Goal: Communication & Community: Ask a question

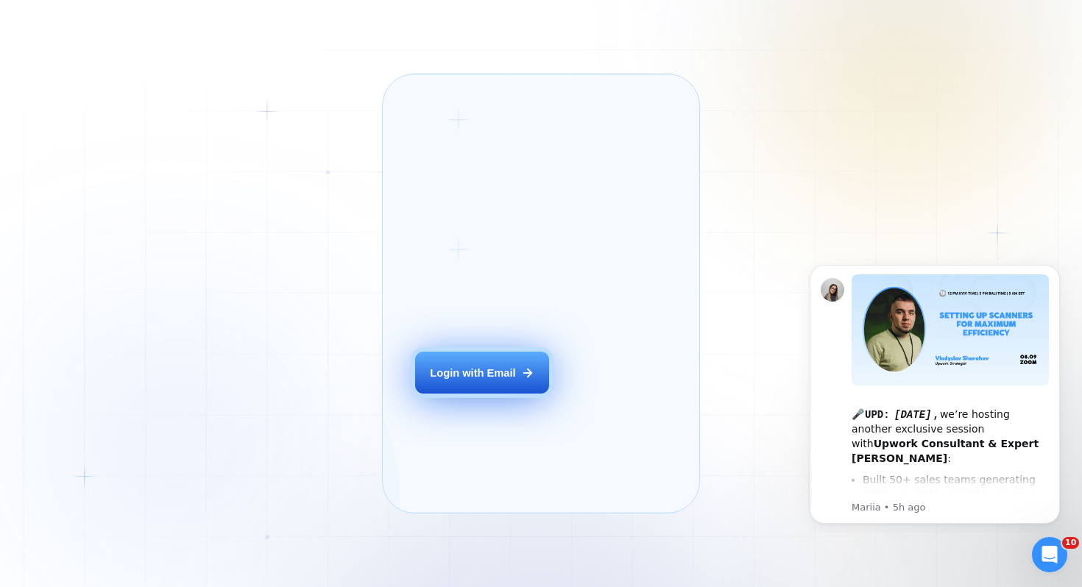
click at [489, 380] on div "Login with Email" at bounding box center [472, 373] width 85 height 15
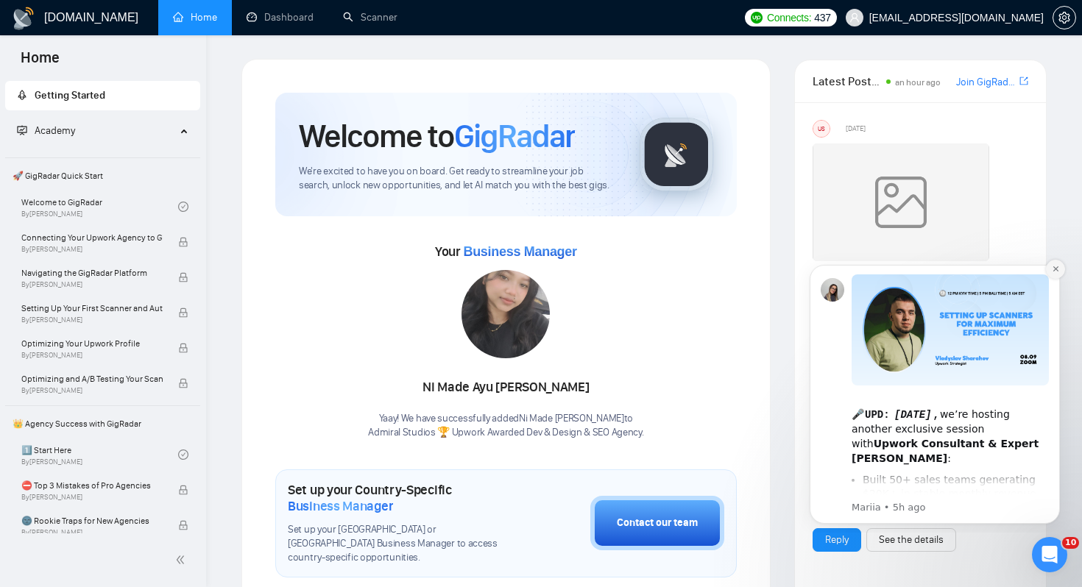
click at [1051, 270] on icon "Dismiss notification" at bounding box center [1055, 269] width 8 height 8
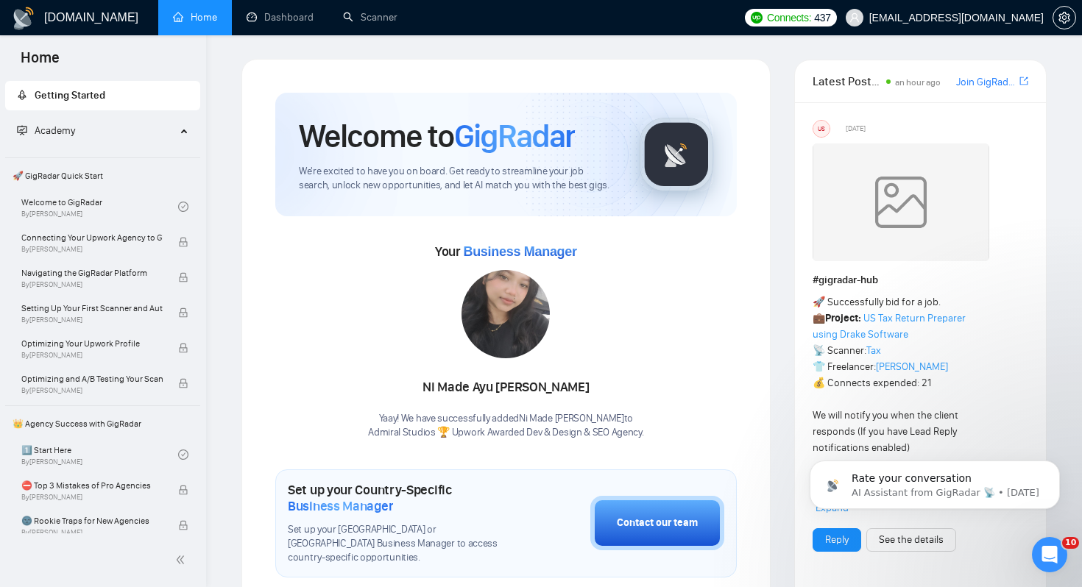
click at [1054, 453] on div "Rate your conversation AI Assistant from GigRadar 📡 • 6d ago" at bounding box center [934, 417] width 271 height 184
click at [1054, 466] on icon "Dismiss notification" at bounding box center [1055, 465] width 8 height 8
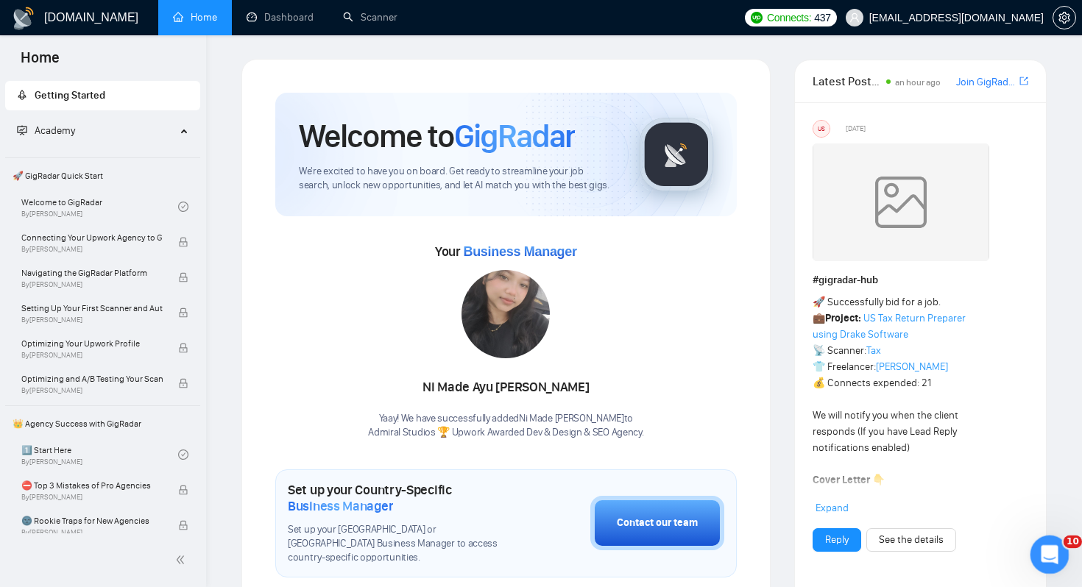
click at [1040, 546] on icon "Open Intercom Messenger" at bounding box center [1047, 553] width 24 height 24
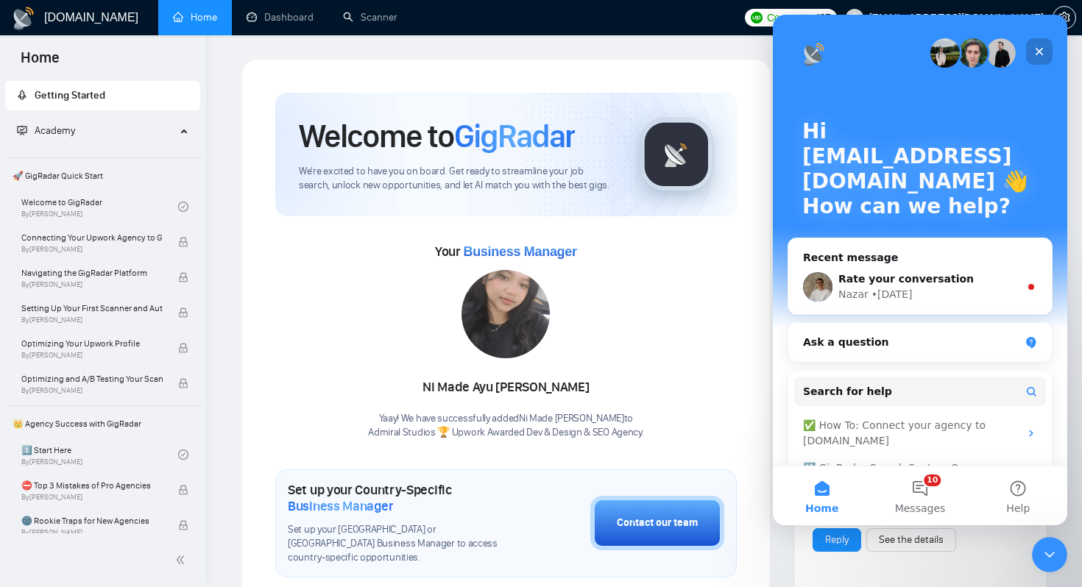
click at [1045, 60] on div "Close" at bounding box center [1039, 51] width 26 height 26
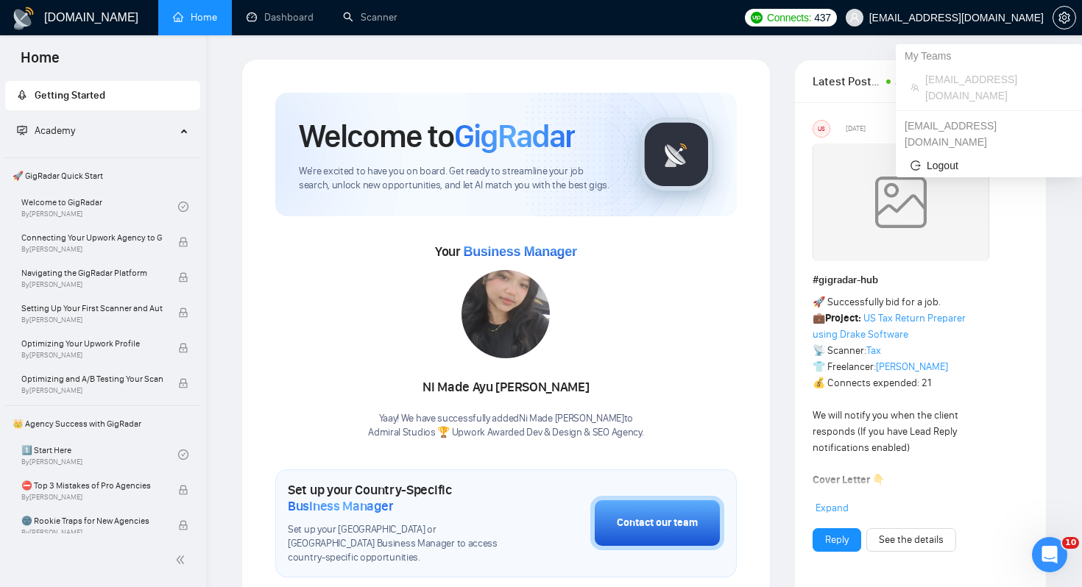
click at [998, 24] on span "[EMAIL_ADDRESS][DOMAIN_NAME]" at bounding box center [945, 17] width 216 height 47
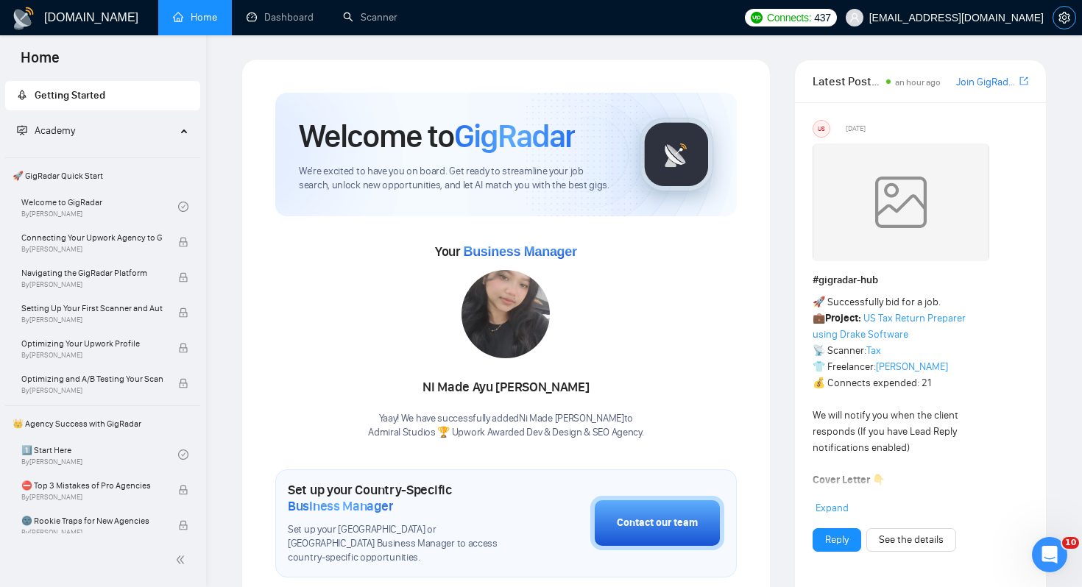
click at [1057, 13] on span "setting" at bounding box center [1064, 18] width 22 height 12
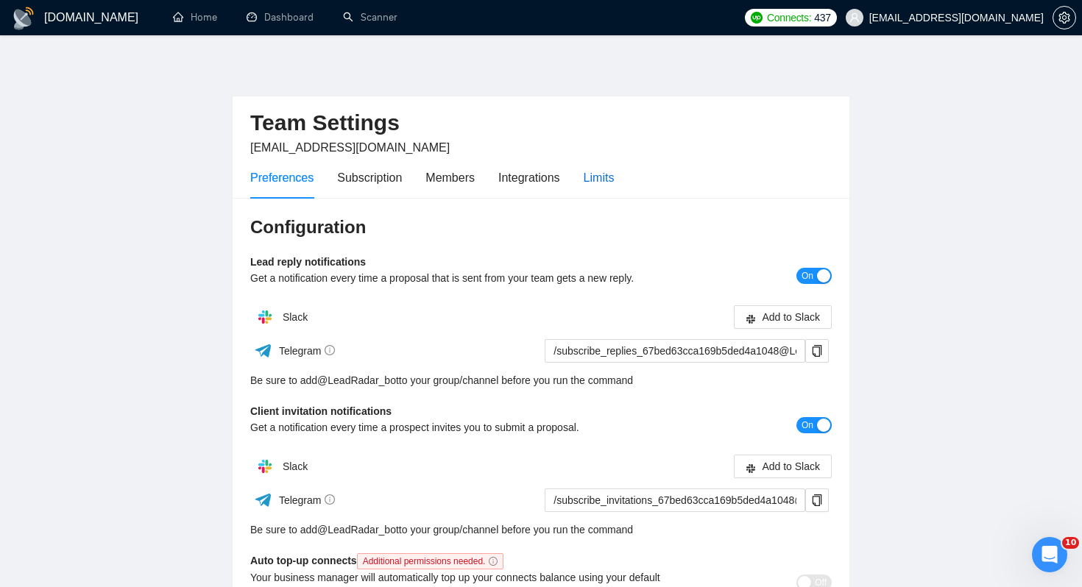
click at [610, 168] on div "Limits" at bounding box center [598, 177] width 31 height 18
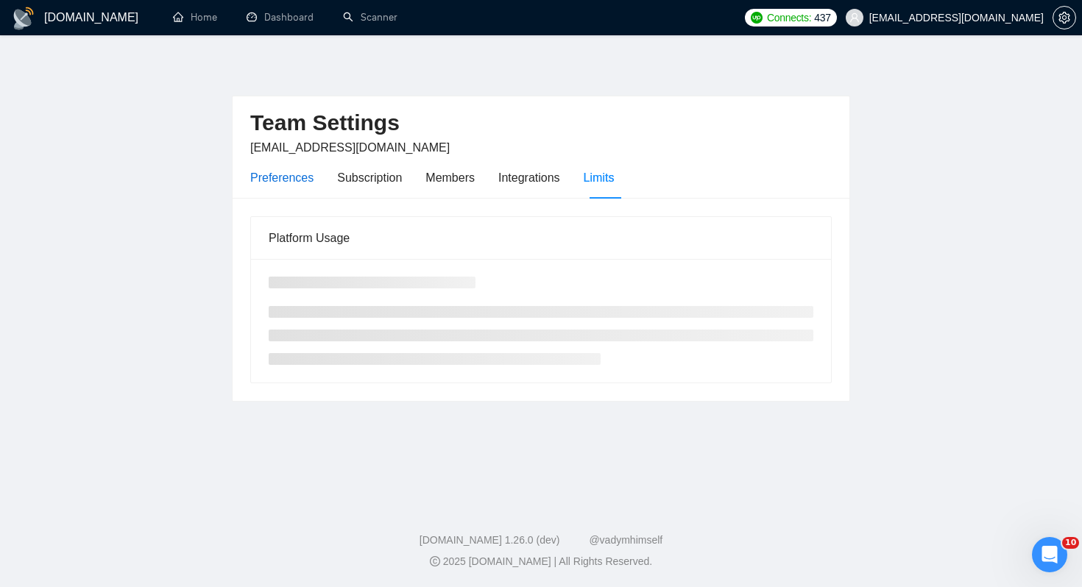
click at [283, 168] on div "Preferences" at bounding box center [281, 177] width 63 height 18
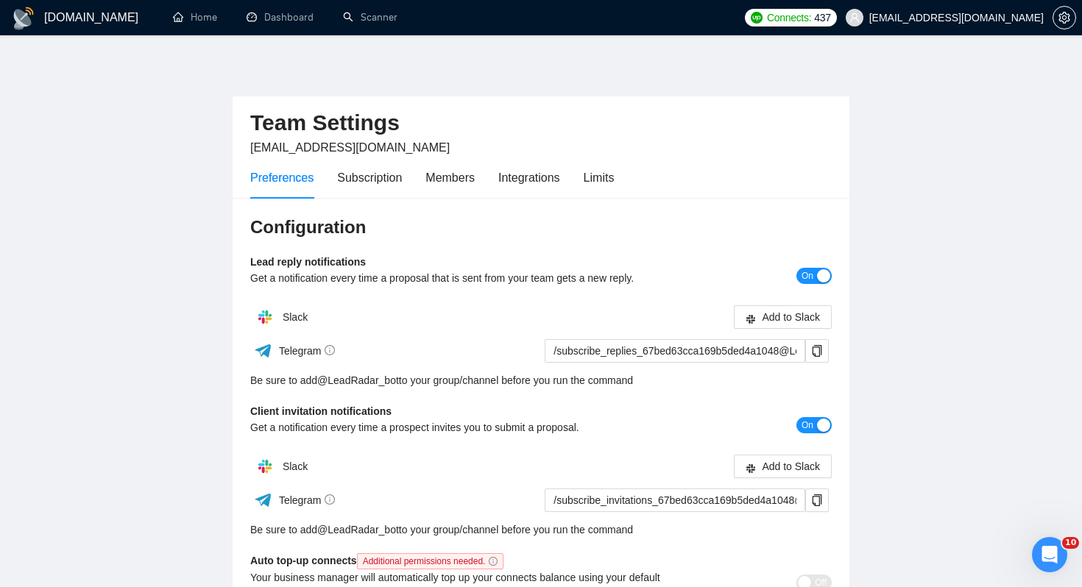
click at [355, 145] on span "[EMAIL_ADDRESS][DOMAIN_NAME]" at bounding box center [349, 147] width 199 height 13
copy span "[EMAIL_ADDRESS][DOMAIN_NAME]"
click at [343, 191] on div "Subscription" at bounding box center [369, 178] width 65 height 42
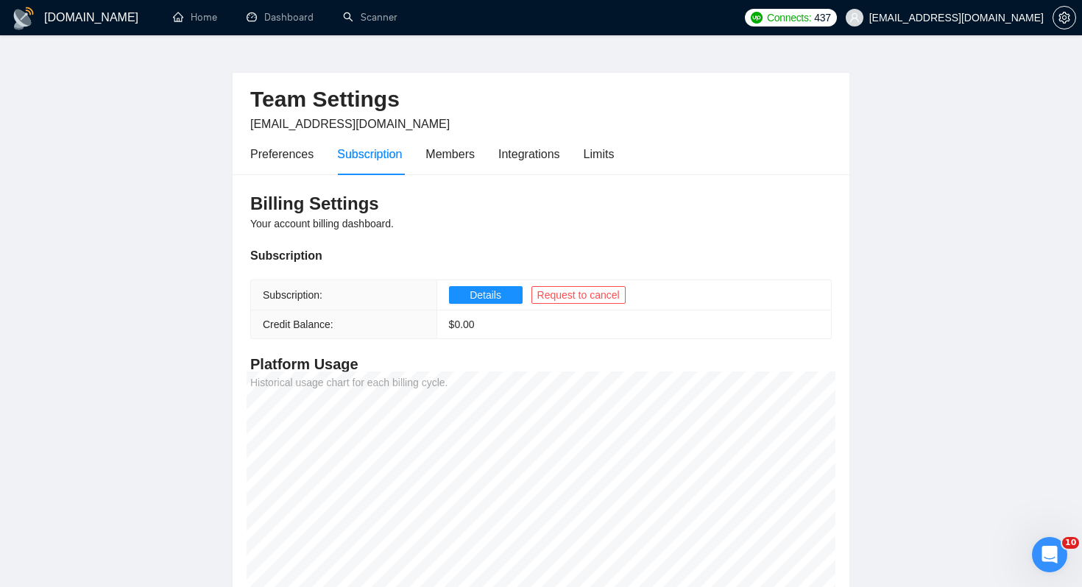
scroll to position [26, 0]
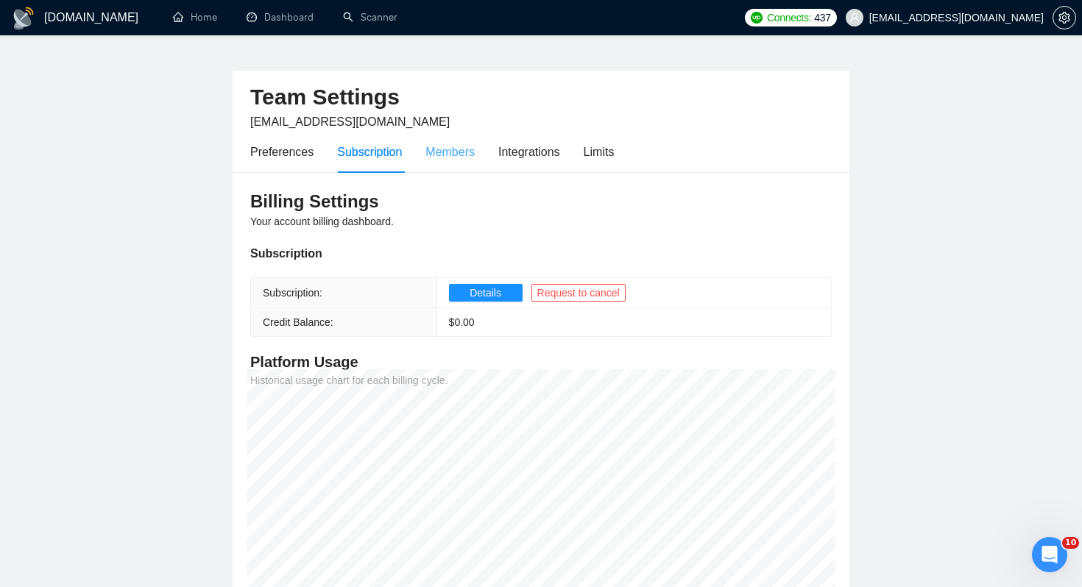
click at [438, 168] on div "Members" at bounding box center [449, 152] width 49 height 42
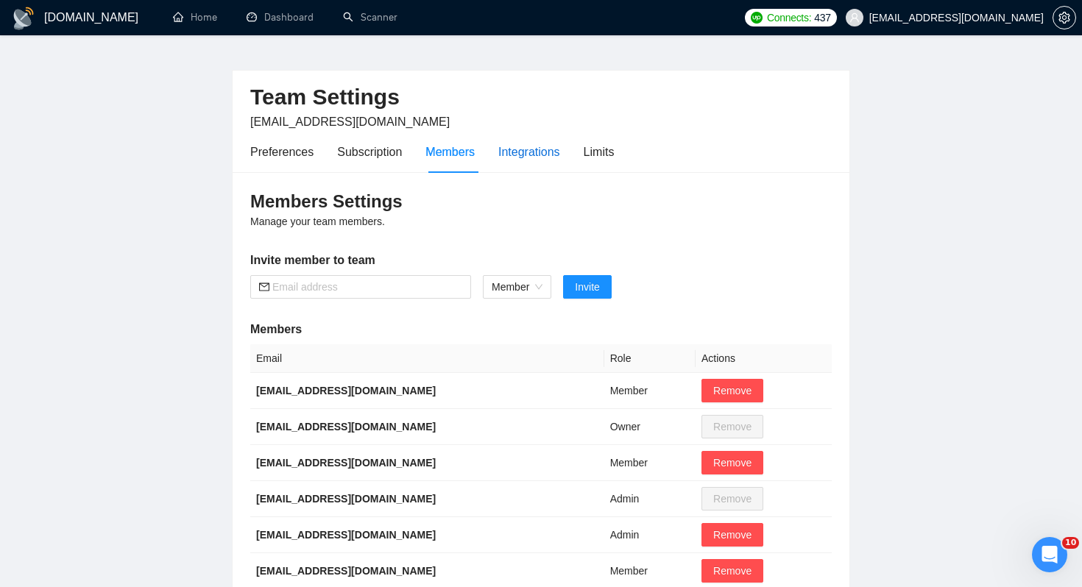
click at [514, 154] on div "Integrations" at bounding box center [529, 152] width 62 height 18
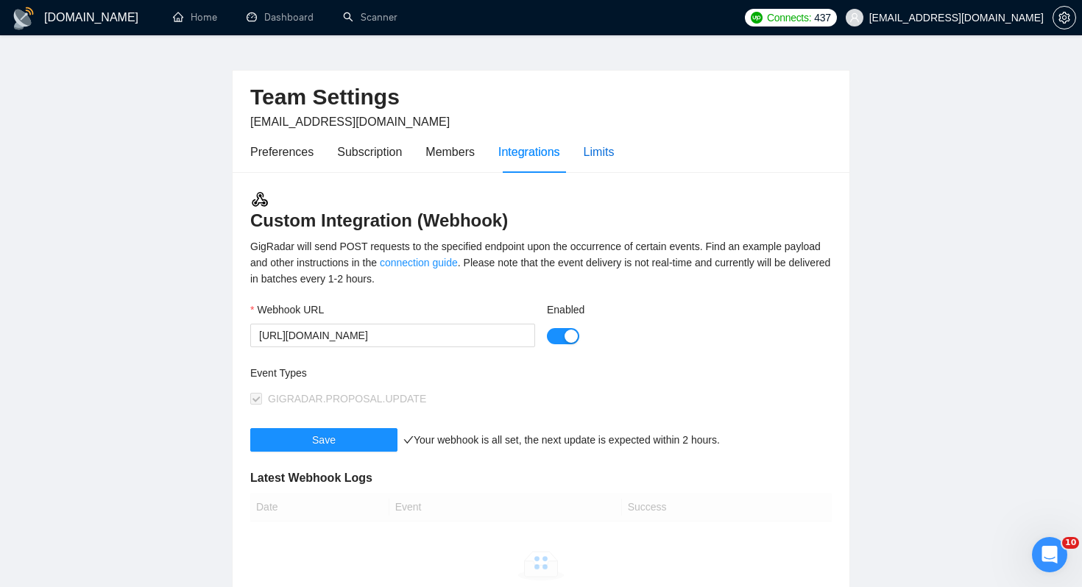
click at [606, 156] on div "Limits" at bounding box center [598, 152] width 31 height 18
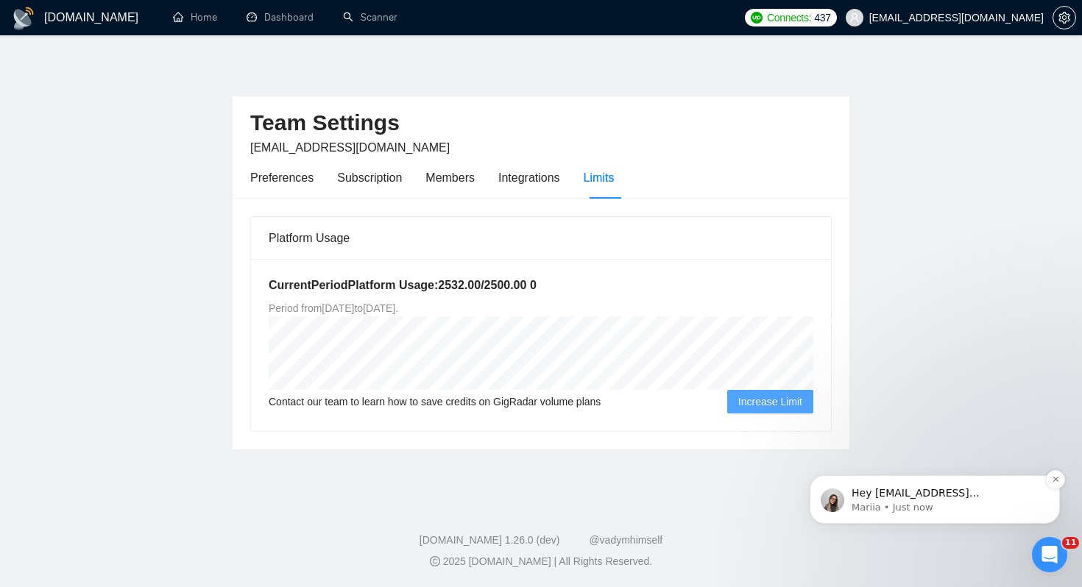
click at [952, 503] on p "Mariia • Just now" at bounding box center [946, 507] width 190 height 13
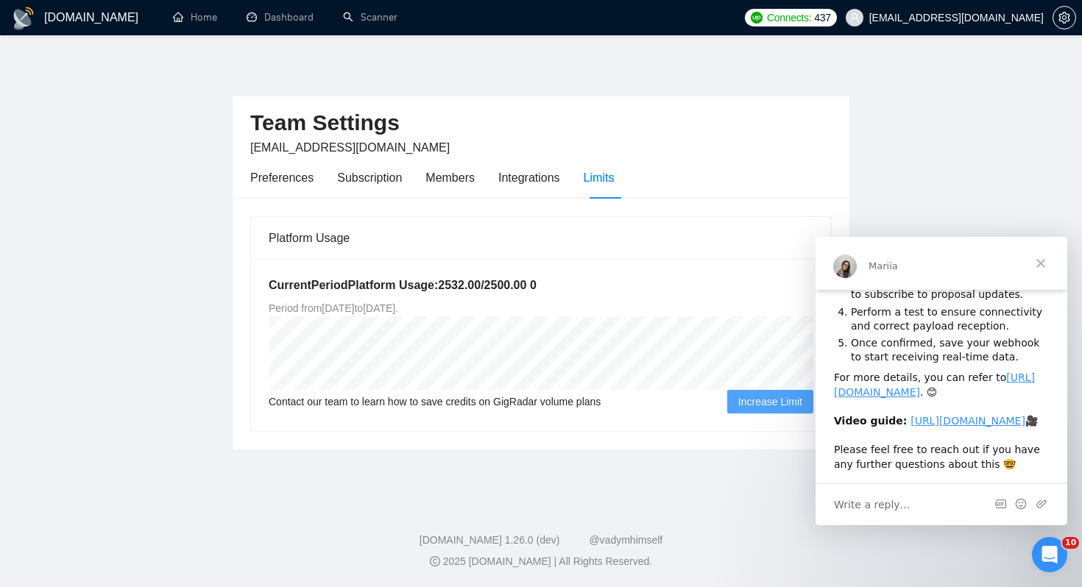
scroll to position [229, 0]
click at [1039, 258] on span "Close" at bounding box center [1040, 263] width 53 height 53
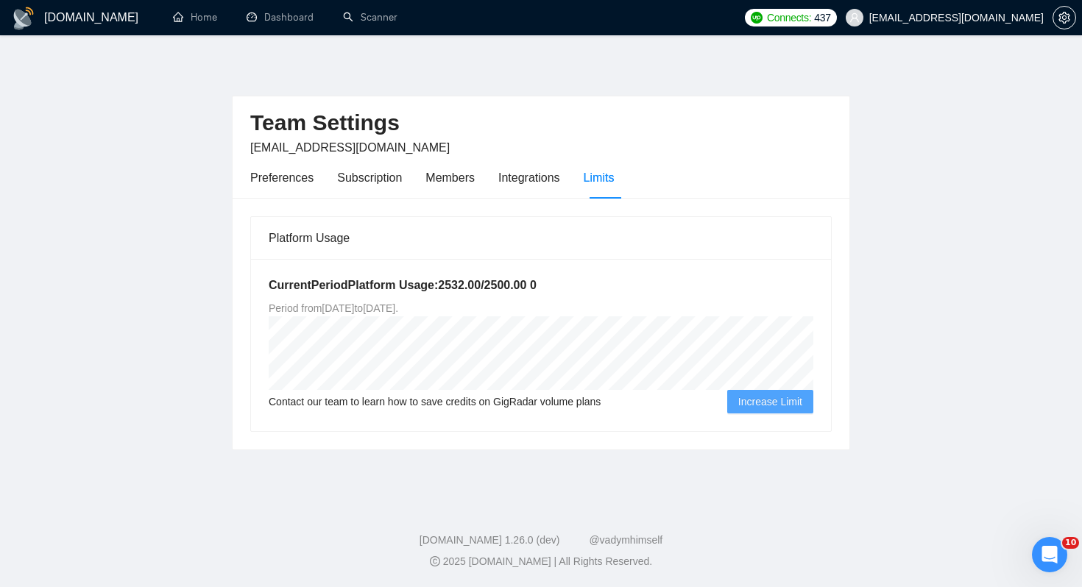
click at [229, 308] on main "Team Settings likamurenko@gmail.com Preferences Subscription Members Integratio…" at bounding box center [541, 266] width 1034 height 415
click at [386, 185] on div "Subscription" at bounding box center [369, 177] width 65 height 18
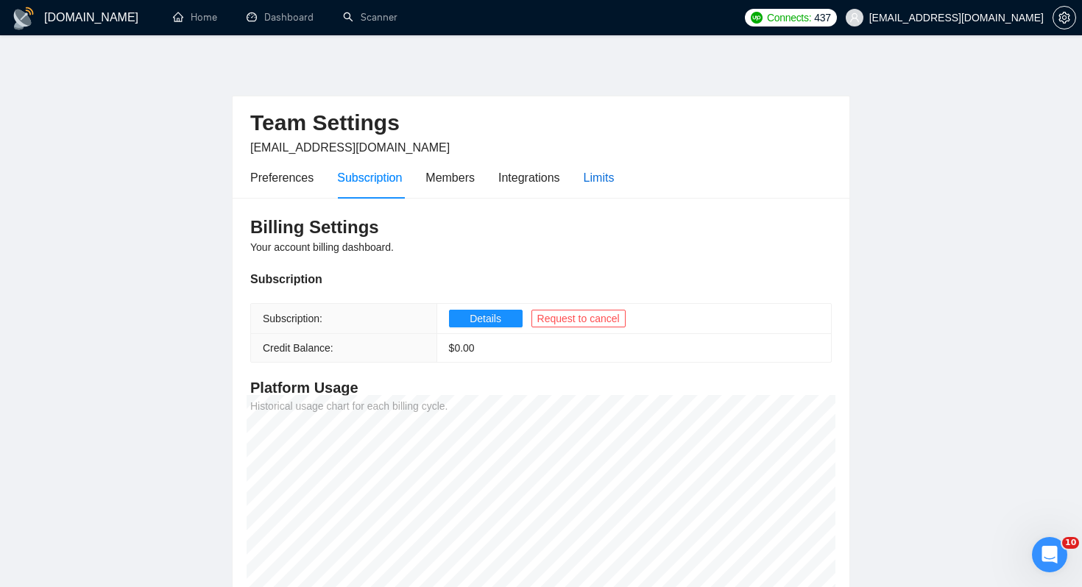
click at [592, 168] on div "Limits" at bounding box center [598, 177] width 31 height 18
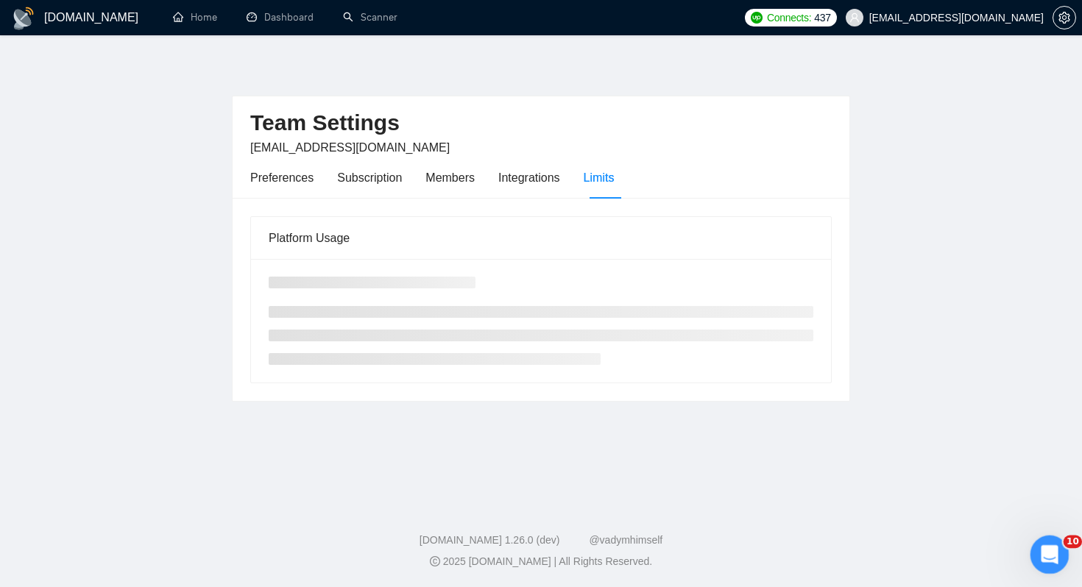
click at [1051, 548] on icon "Open Intercom Messenger" at bounding box center [1047, 553] width 24 height 24
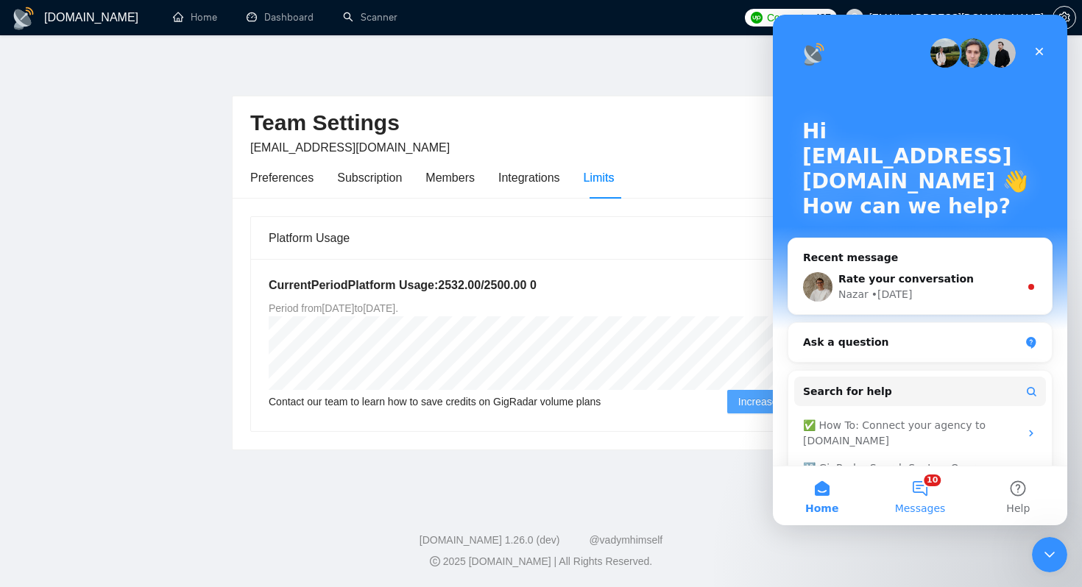
click at [912, 516] on button "10 Messages" at bounding box center [919, 495] width 98 height 59
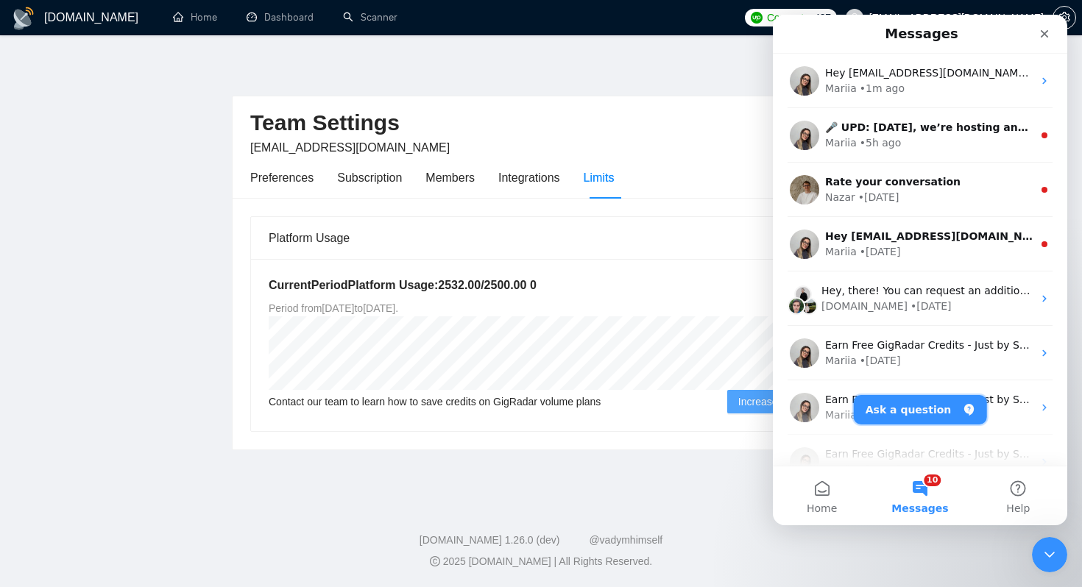
click at [916, 406] on button "Ask a question" at bounding box center [919, 409] width 133 height 29
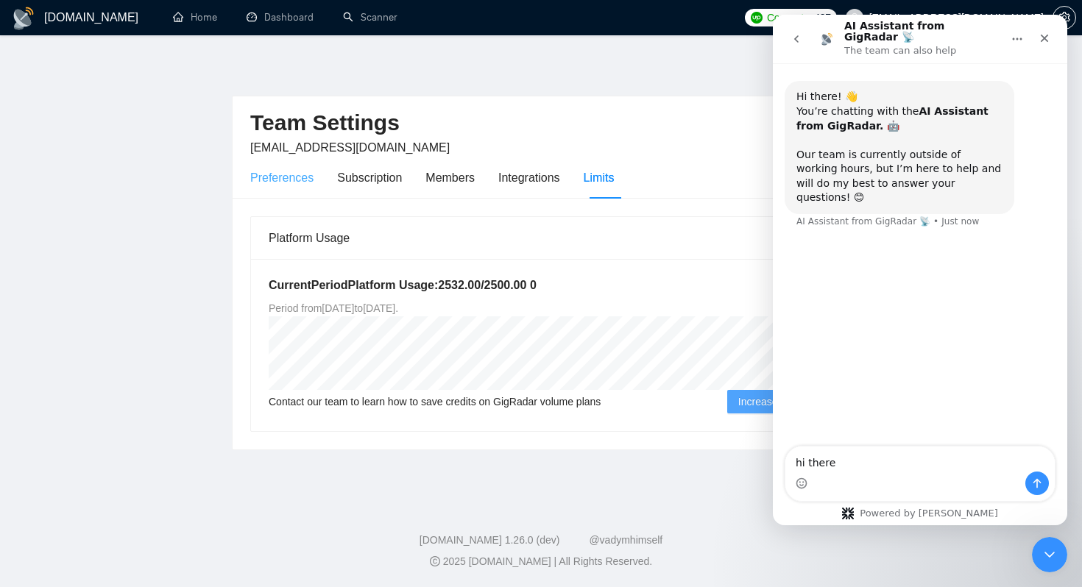
click at [250, 175] on div "Preferences" at bounding box center [281, 177] width 63 height 18
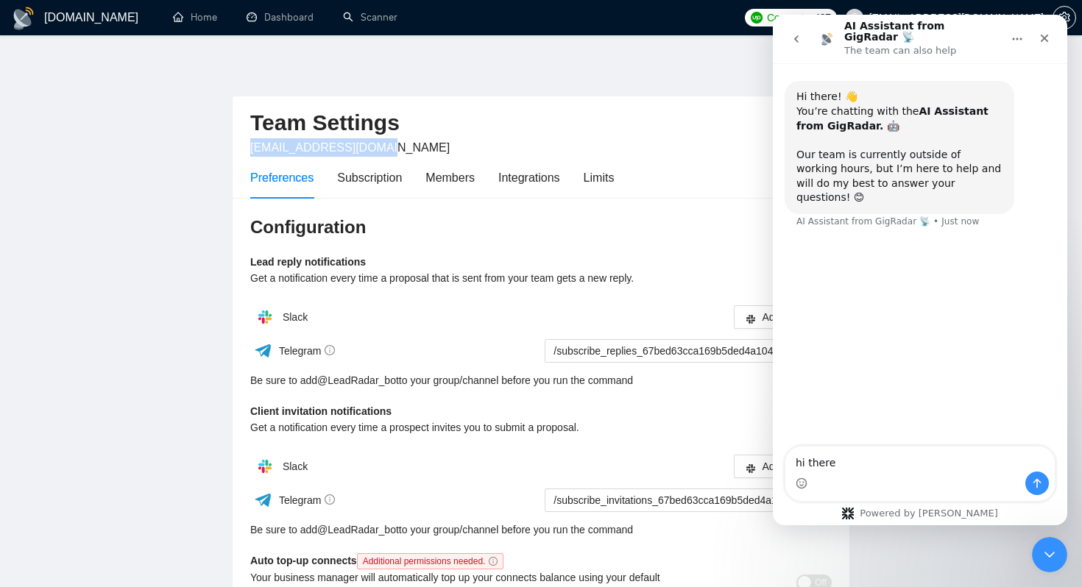
drag, startPoint x: 391, startPoint y: 148, endPoint x: 228, endPoint y: 152, distance: 163.4
click at [228, 152] on main "Team Settings likamurenko@gmail.com Preferences Subscription Members Integratio…" at bounding box center [541, 447] width 1034 height 776
copy span "[EMAIL_ADDRESS][DOMAIN_NAME]"
click at [364, 155] on div "Team Settings likamurenko@gmail.com" at bounding box center [540, 126] width 581 height 60
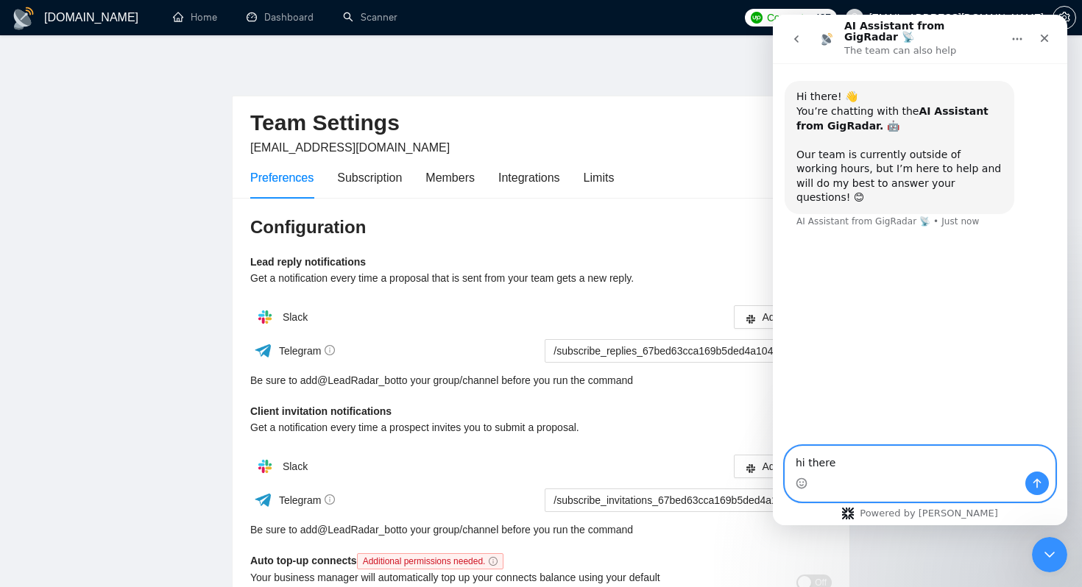
click at [847, 468] on textarea "hi there" at bounding box center [919, 459] width 269 height 25
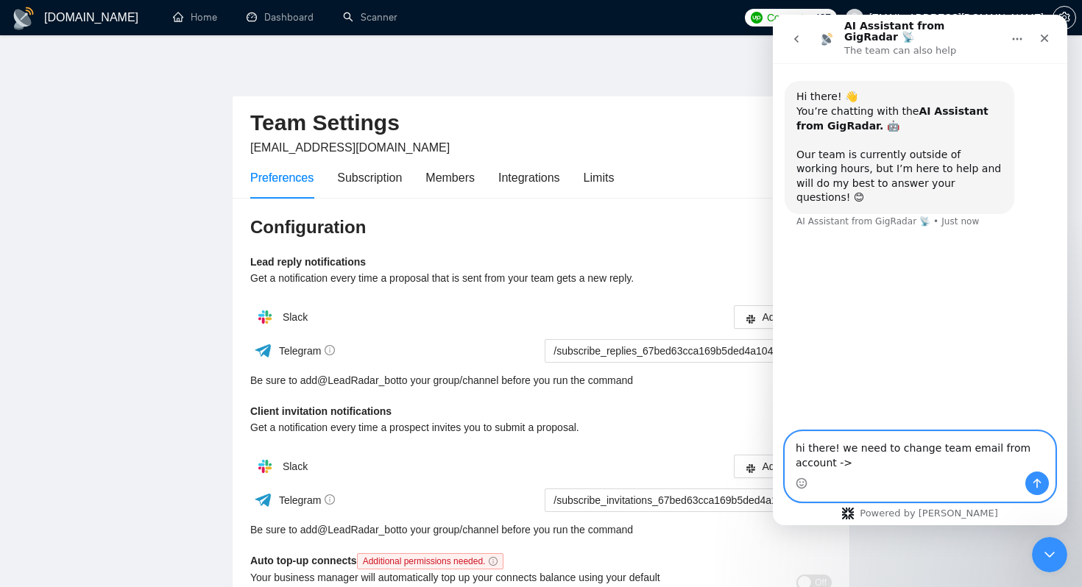
paste textarea "[EMAIL_ADDRESS][DOMAIN_NAME]"
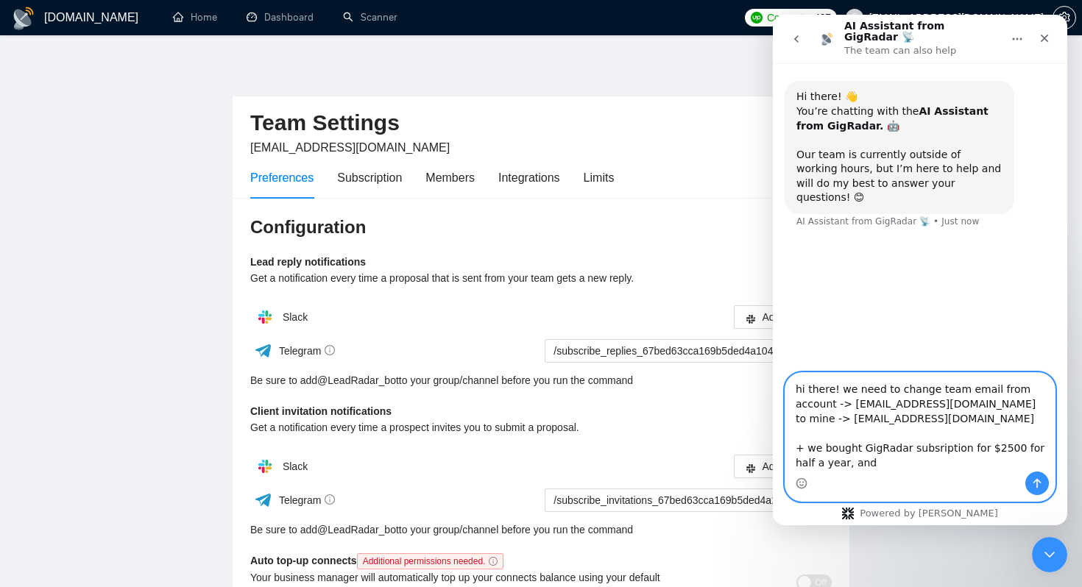
click at [931, 447] on textarea "hi there! we need to change team email from account -> likamurenko@gmail.com to…" at bounding box center [919, 422] width 269 height 99
paste textarea "c"
click at [916, 465] on textarea "hi there! we need to change team email from account -> likamurenko@gmail.com to…" at bounding box center [919, 422] width 269 height 99
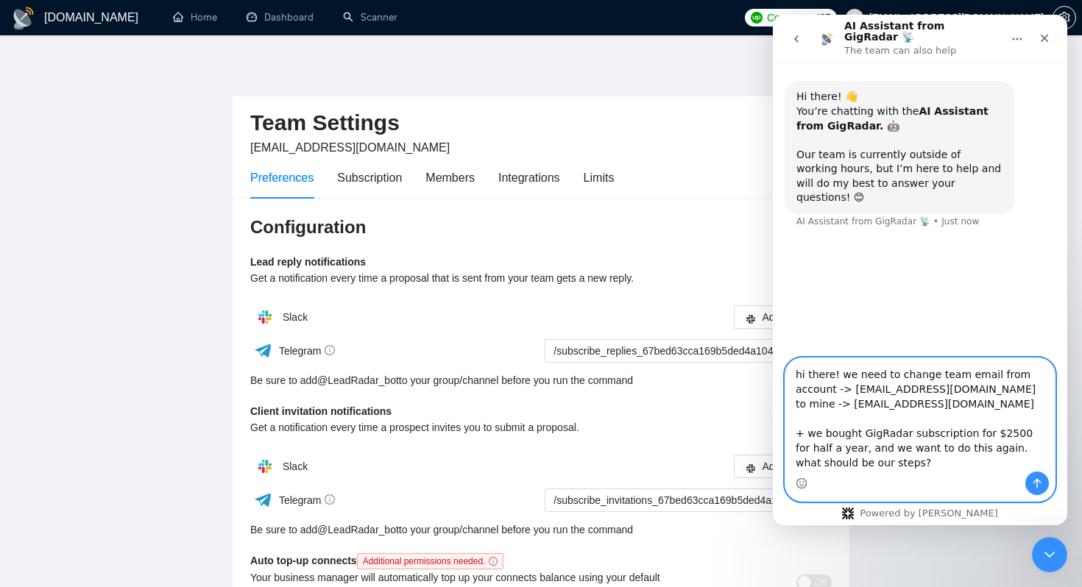
click at [967, 448] on textarea "hi there! we need to change team email from account -> [EMAIL_ADDRESS][DOMAIN_N…" at bounding box center [919, 414] width 269 height 113
type textarea "hi there! we need to change team email from account -> [EMAIL_ADDRESS][DOMAIN_N…"
click at [1033, 482] on icon "Send a message…" at bounding box center [1037, 484] width 8 height 10
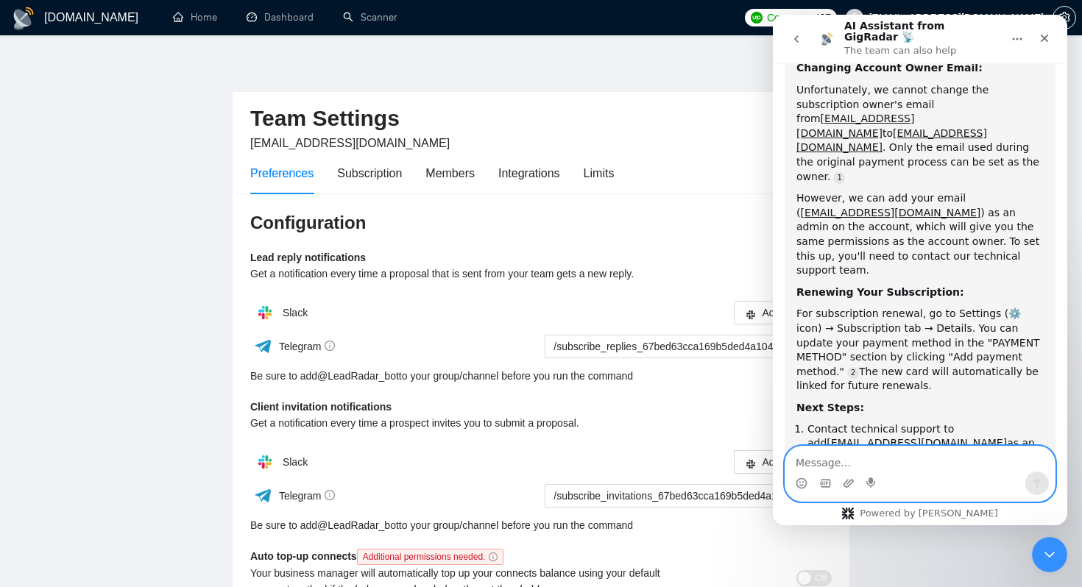
scroll to position [2, 0]
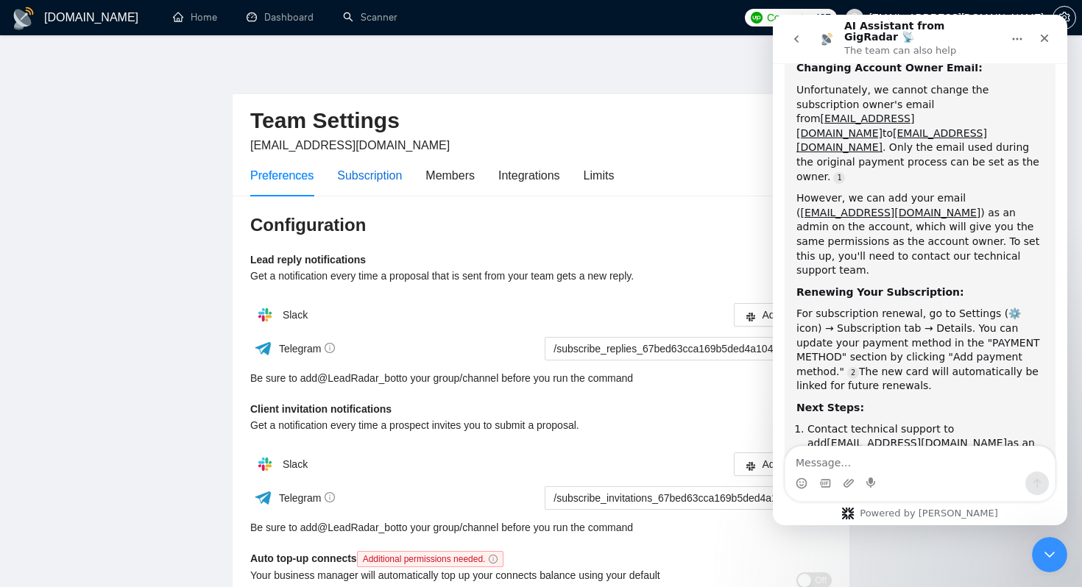
click at [391, 179] on div "Subscription" at bounding box center [369, 175] width 65 height 18
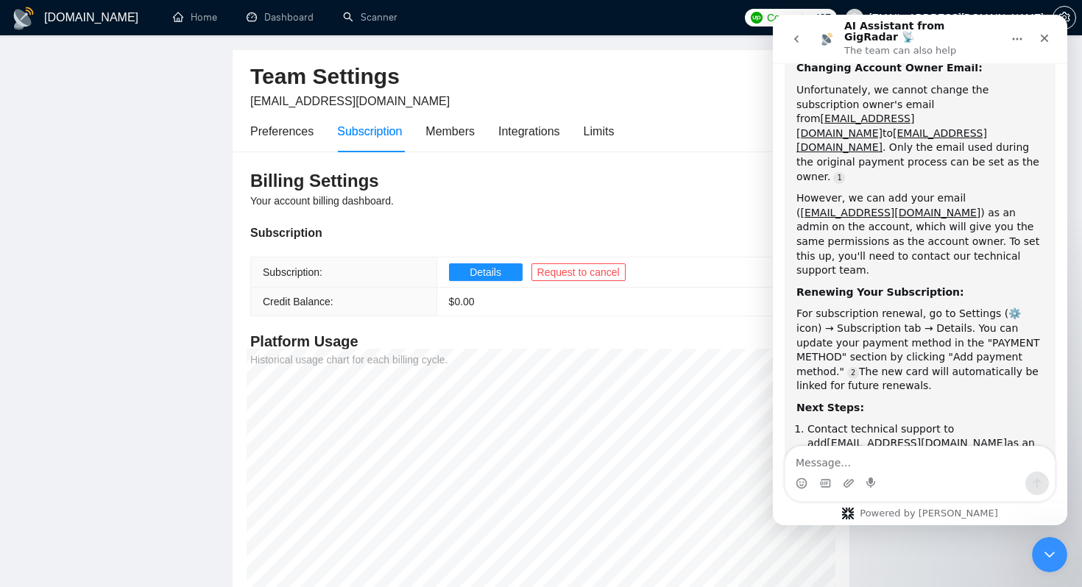
scroll to position [48, 0]
click at [494, 272] on span "Details" at bounding box center [485, 271] width 32 height 16
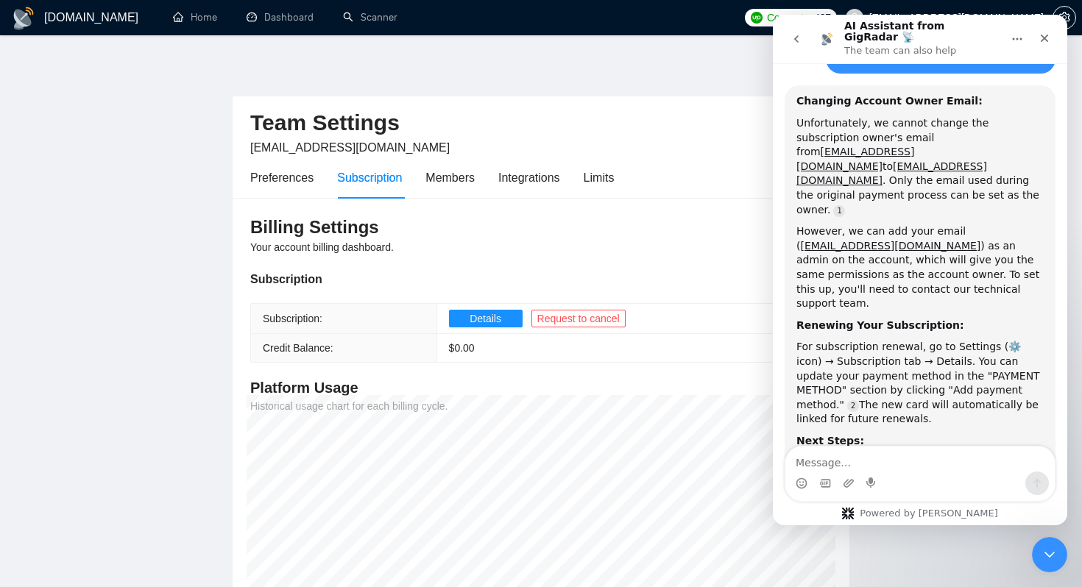
scroll to position [338, 0]
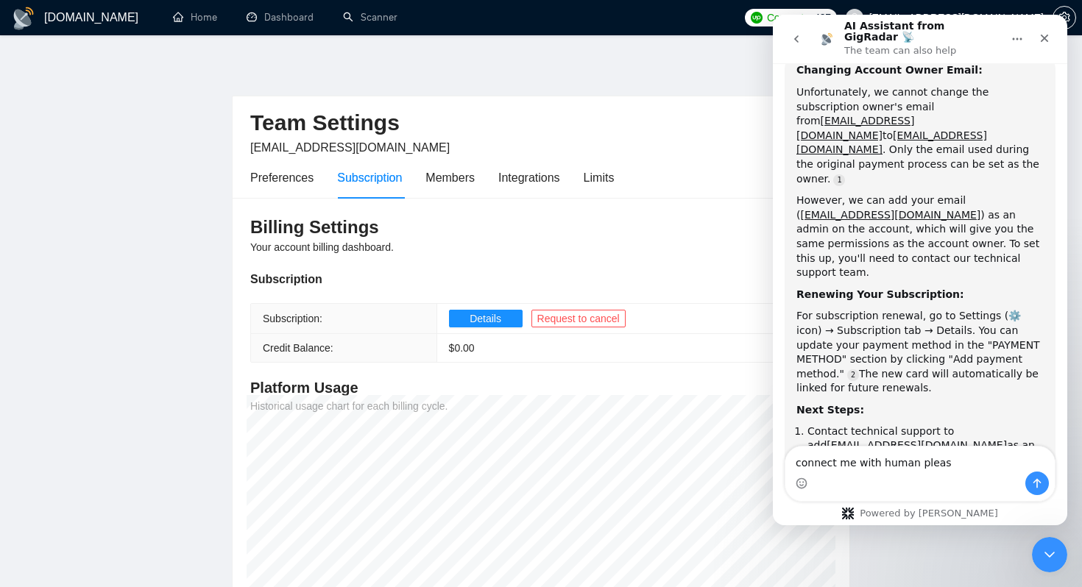
type textarea "connect me with human please"
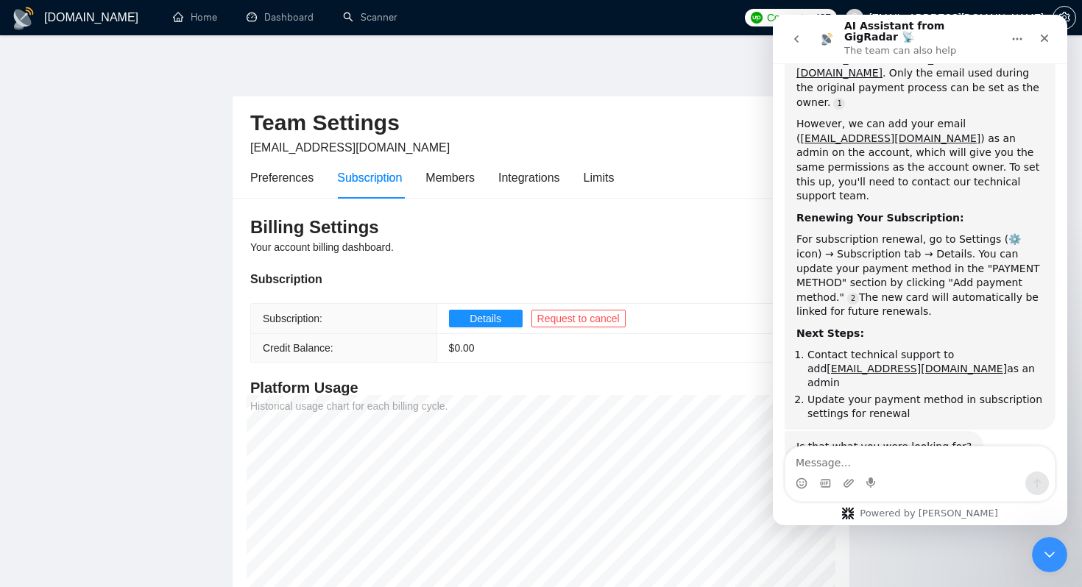
scroll to position [429, 0]
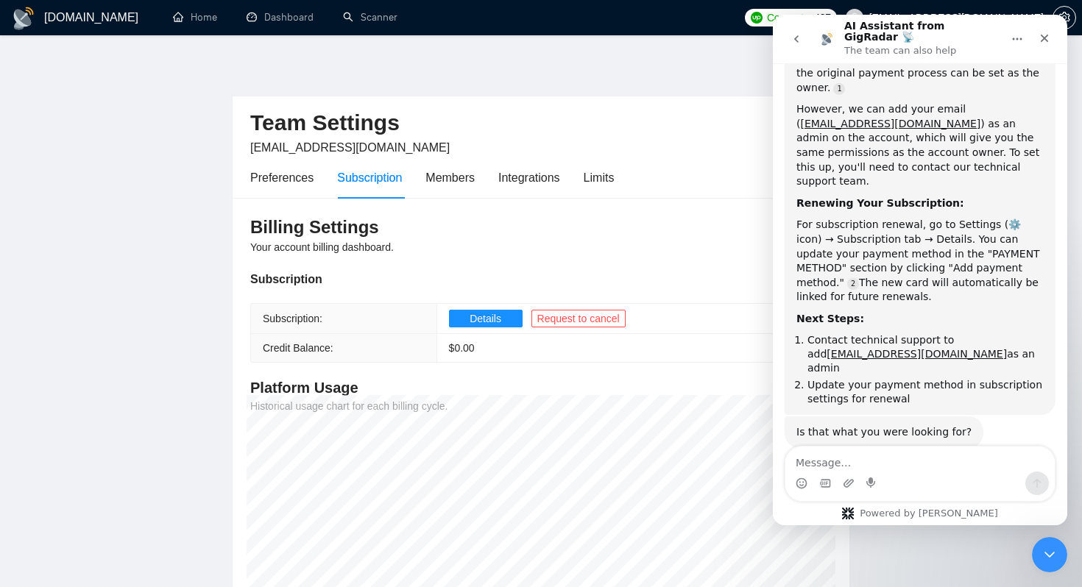
type textarea "🙏️️️️️️"
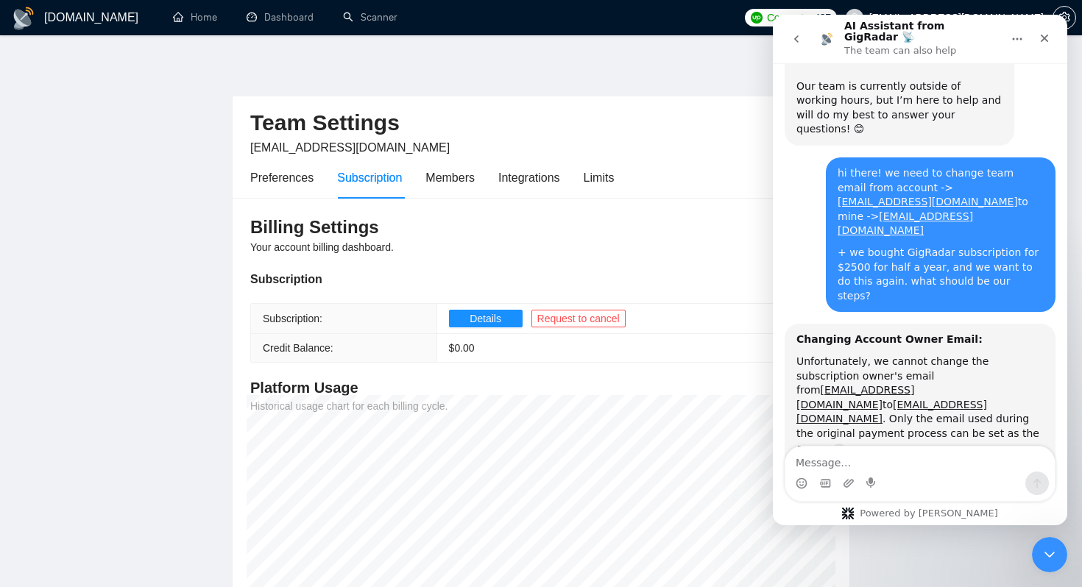
scroll to position [0, 0]
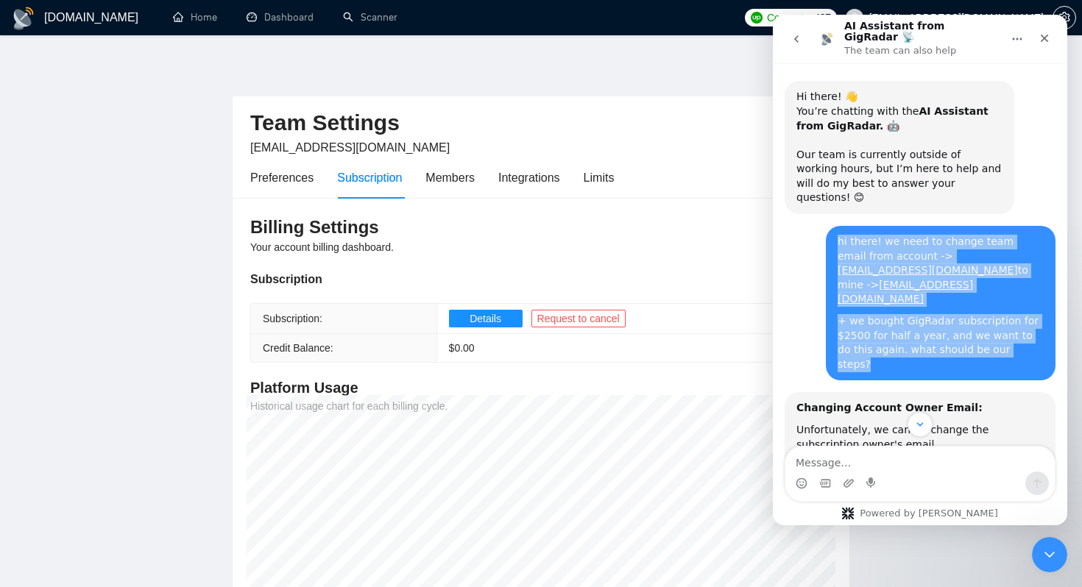
drag, startPoint x: 1026, startPoint y: 297, endPoint x: 827, endPoint y: 224, distance: 211.8
click at [827, 226] on div "hi there! we need to change team email from account -> [EMAIL_ADDRESS][DOMAIN_N…" at bounding box center [940, 303] width 230 height 155
copy div "hi there! we need to change team email from account -> [EMAIL_ADDRESS][DOMAIN_N…"
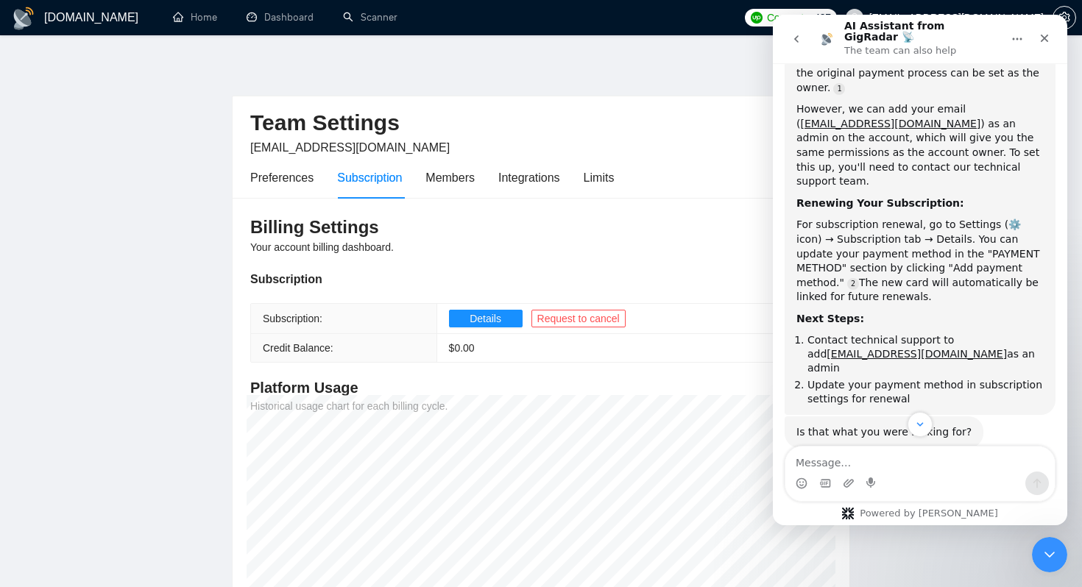
scroll to position [469, 0]
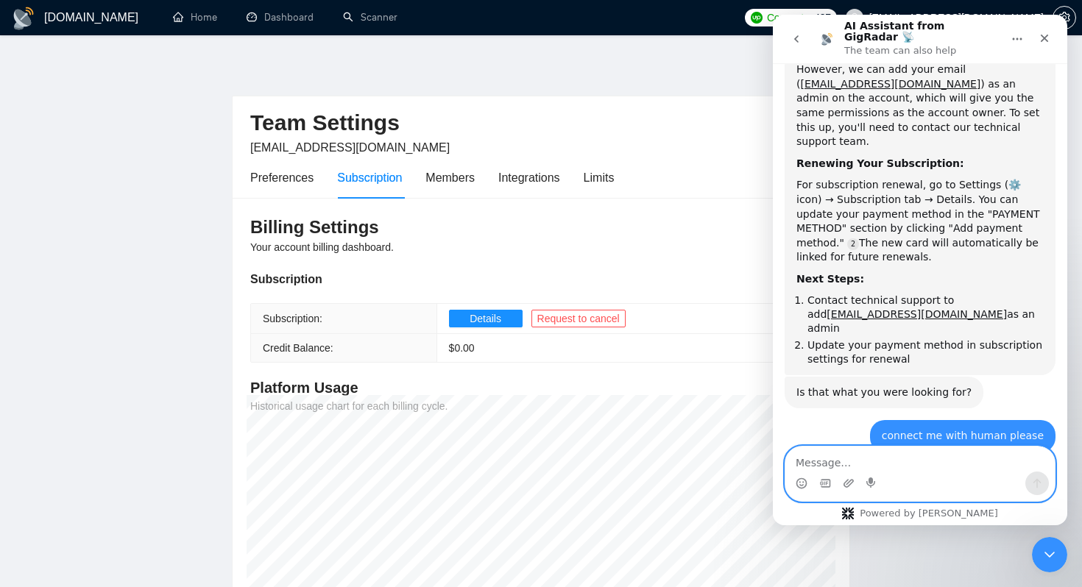
click at [834, 463] on textarea "Message…" at bounding box center [919, 459] width 269 height 25
paste textarea "hi there! we need to change team email from account -> [EMAIL_ADDRESS][DOMAIN_N…"
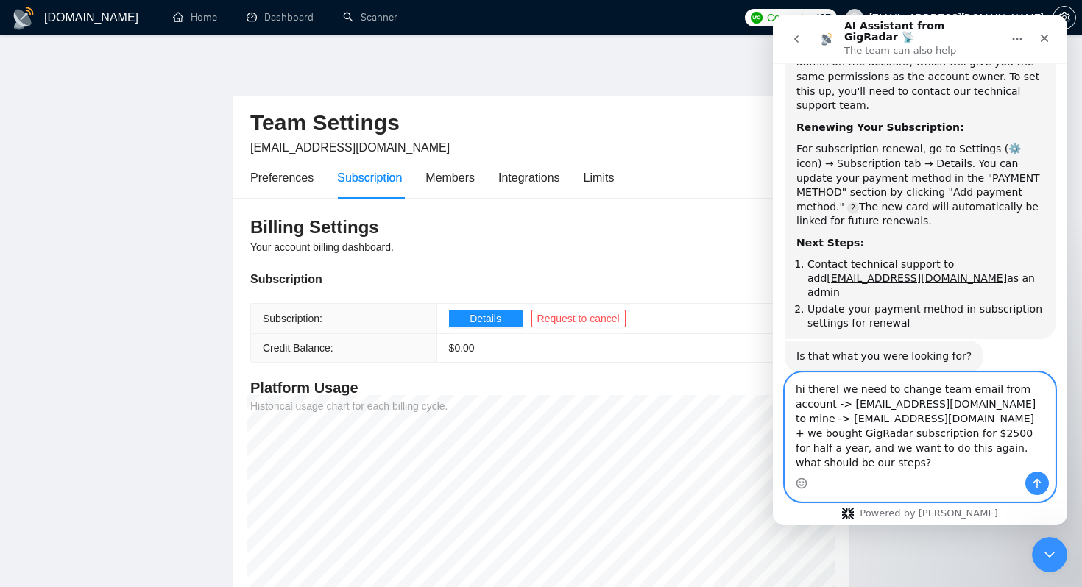
scroll to position [542, 0]
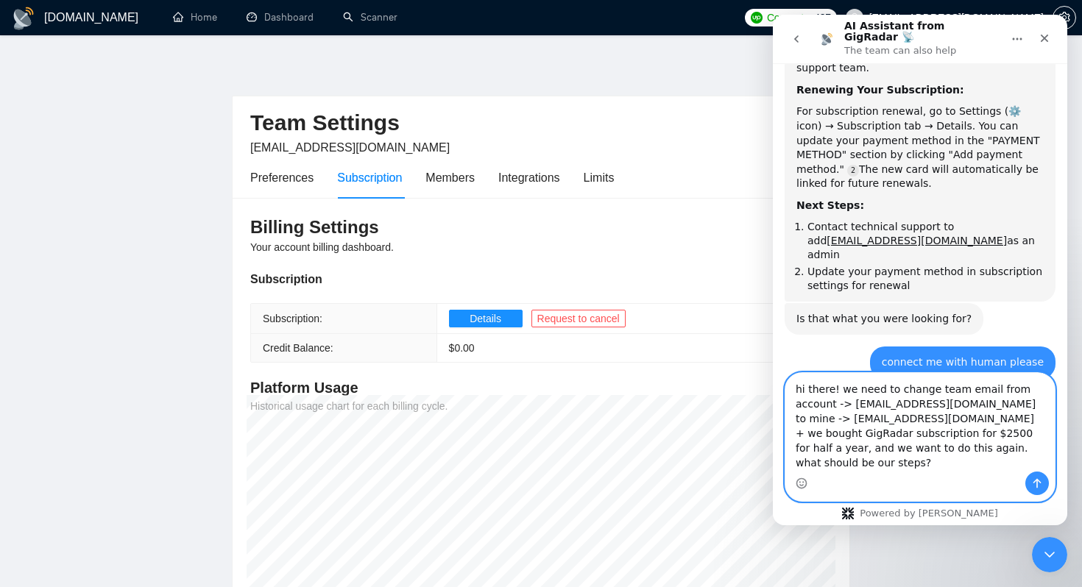
click at [945, 417] on textarea "hi there! we need to change team email from account -> [EMAIL_ADDRESS][DOMAIN_N…" at bounding box center [919, 422] width 269 height 99
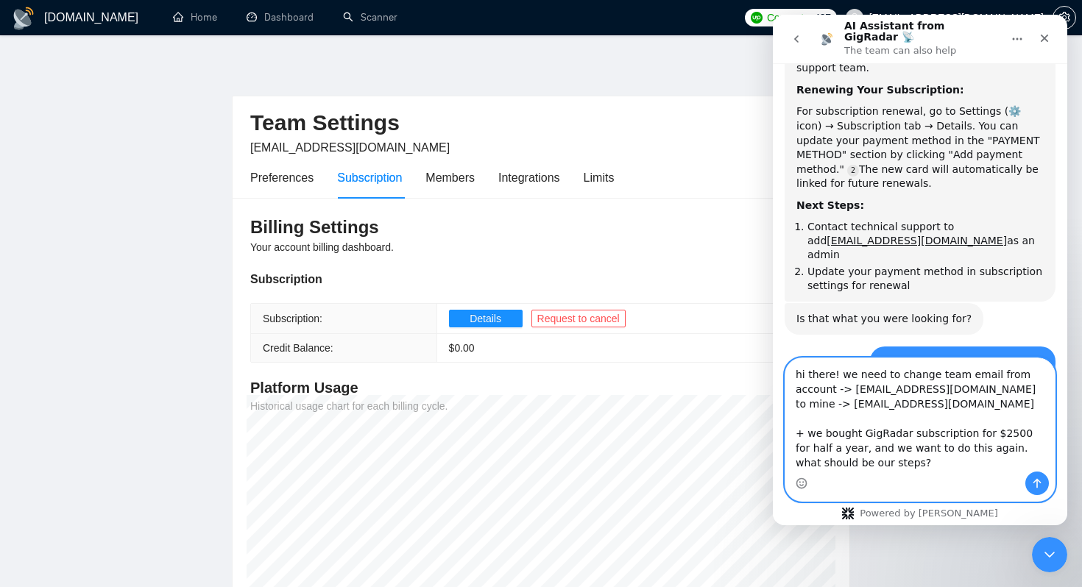
scroll to position [557, 0]
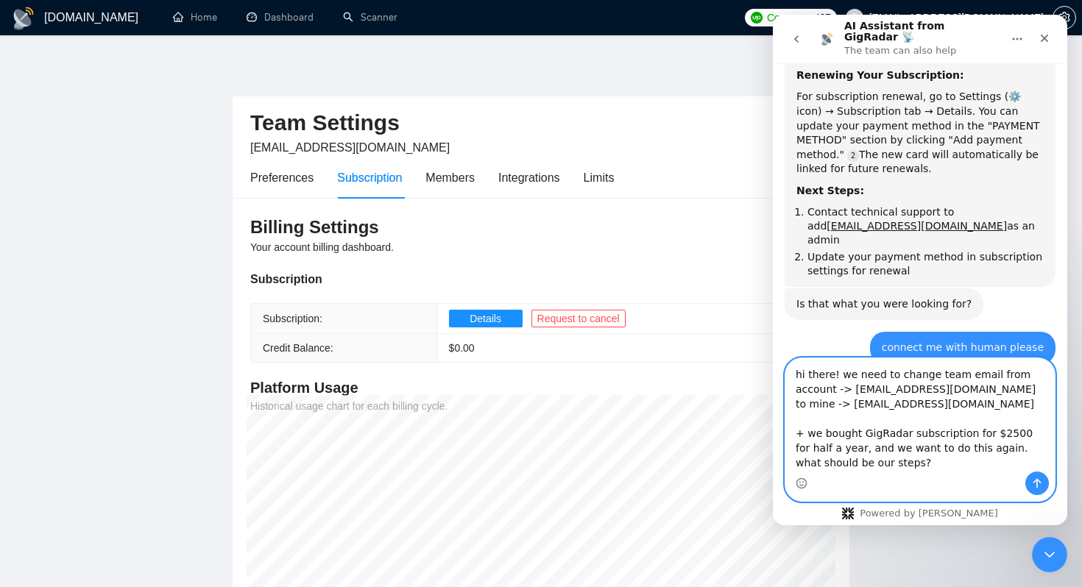
click at [936, 466] on textarea "hi there! we need to change team email from account -> [EMAIL_ADDRESS][DOMAIN_N…" at bounding box center [919, 414] width 269 height 113
drag, startPoint x: 951, startPoint y: 462, endPoint x: 993, endPoint y: 450, distance: 43.8
click at [993, 450] on textarea "hi there! we need to change team email from account -> [EMAIL_ADDRESS][DOMAIN_N…" at bounding box center [919, 414] width 269 height 113
click at [942, 465] on textarea "hi there! we need to change team email from account -> [EMAIL_ADDRESS][DOMAIN_N…" at bounding box center [919, 414] width 269 height 113
drag, startPoint x: 932, startPoint y: 461, endPoint x: 926, endPoint y: 452, distance: 11.0
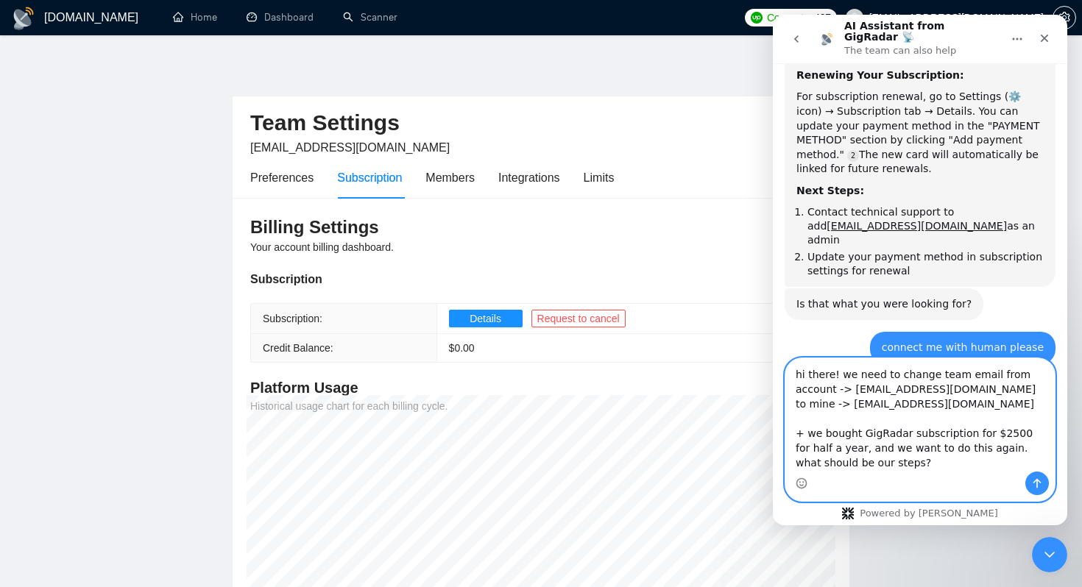
click at [926, 452] on textarea "hi there! we need to change team email from account -> [EMAIL_ADDRESS][DOMAIN_N…" at bounding box center [919, 414] width 269 height 113
click at [934, 452] on textarea "hi there! we need to change team email from account -> [EMAIL_ADDRESS][DOMAIN_N…" at bounding box center [919, 414] width 269 height 113
type textarea "hi there! we need to change team email from account -> [EMAIL_ADDRESS][DOMAIN_N…"
click at [1027, 482] on button "Send a message…" at bounding box center [1037, 484] width 24 height 24
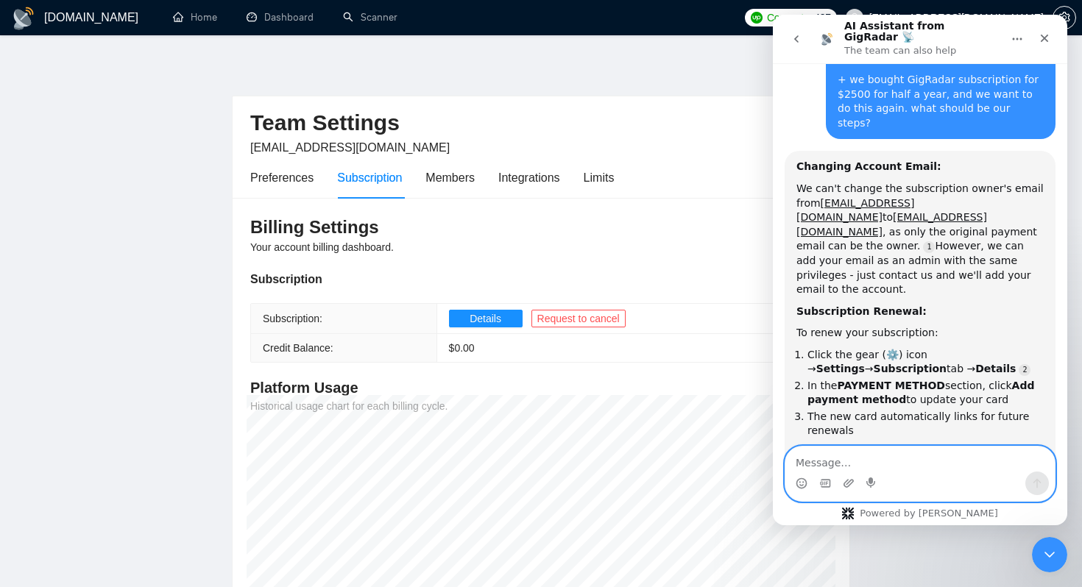
scroll to position [1057, 0]
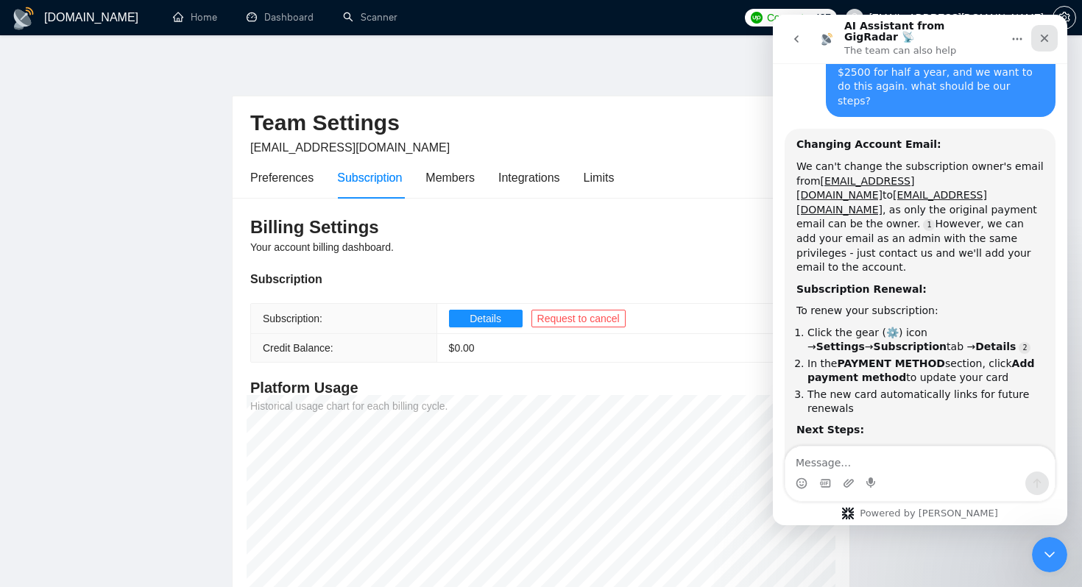
click at [1041, 32] on icon "Close" at bounding box center [1044, 38] width 12 height 12
